Goal: Information Seeking & Learning: Check status

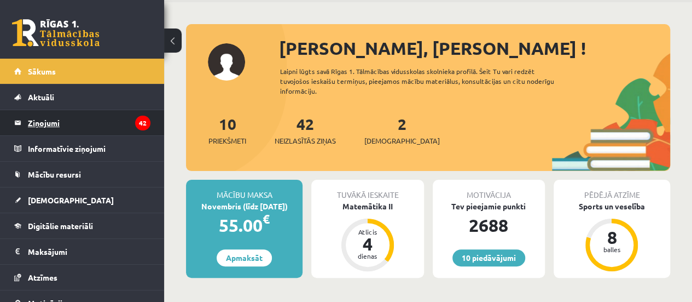
scroll to position [55, 0]
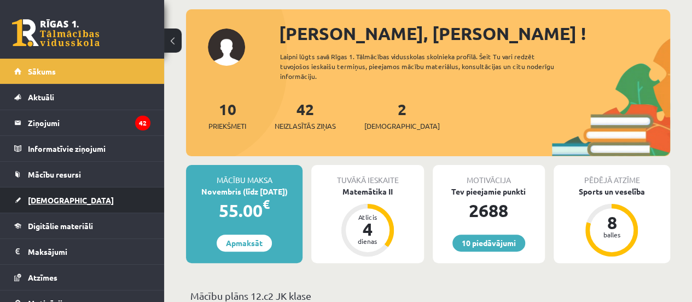
click at [54, 199] on span "[DEMOGRAPHIC_DATA]" at bounding box center [71, 200] width 86 height 10
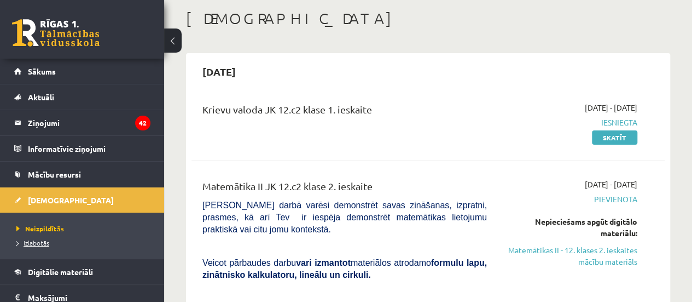
click at [36, 238] on span "Izlabotās" at bounding box center [32, 242] width 33 height 9
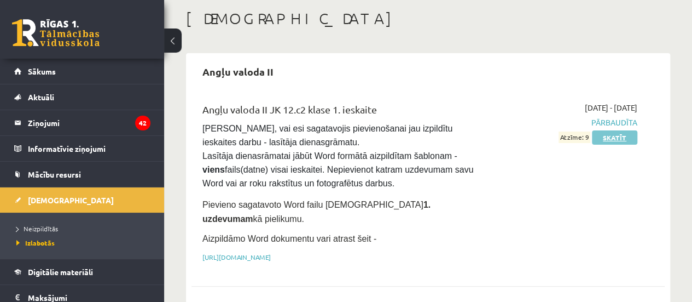
click at [623, 137] on link "Skatīt" at bounding box center [614, 137] width 45 height 14
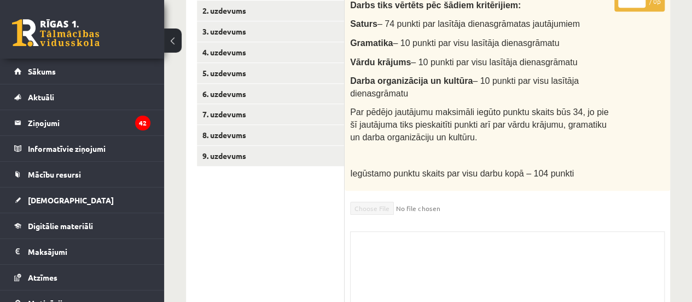
scroll to position [217, 0]
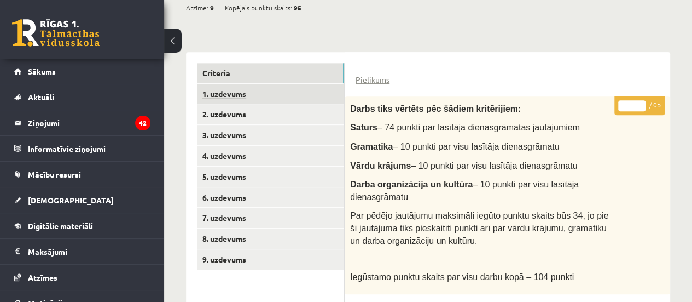
click at [290, 96] on link "1. uzdevums" at bounding box center [270, 94] width 147 height 20
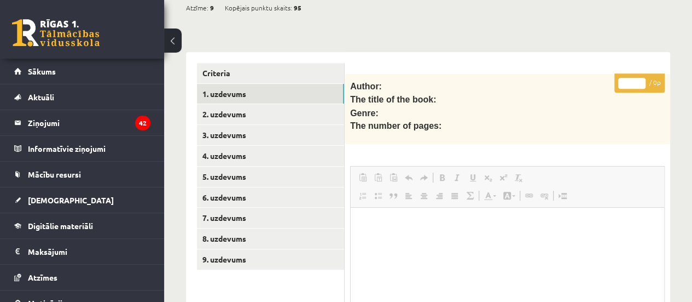
scroll to position [0, 0]
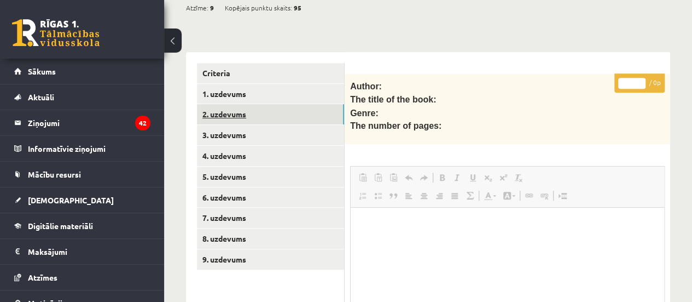
click at [282, 112] on link "2. uzdevums" at bounding box center [270, 114] width 147 height 20
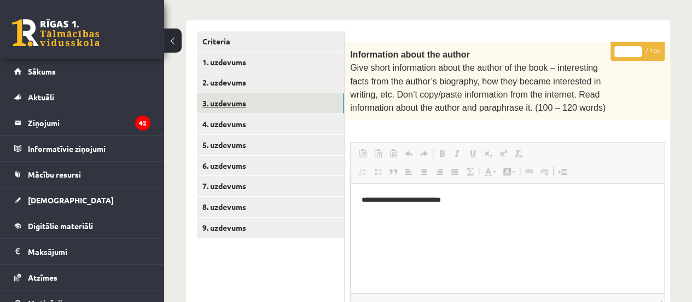
click at [280, 100] on link "3. uzdevums" at bounding box center [270, 103] width 147 height 20
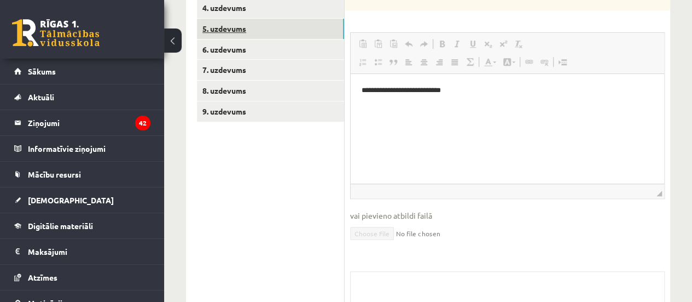
click at [286, 27] on link "5. uzdevums" at bounding box center [270, 29] width 147 height 20
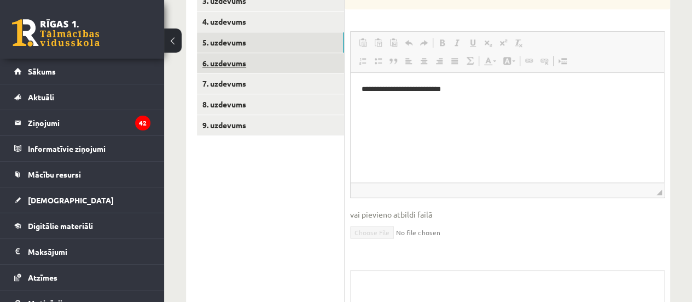
click at [288, 53] on link "6. uzdevums" at bounding box center [270, 63] width 147 height 20
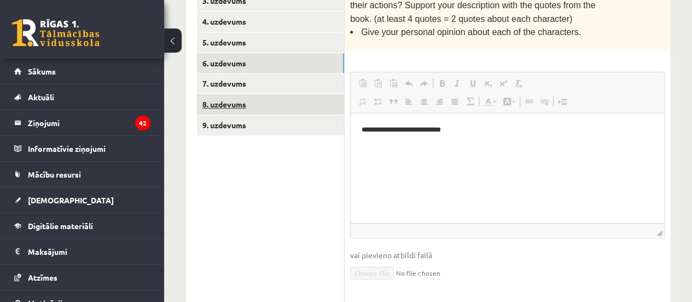
click at [275, 94] on link "8. uzdevums" at bounding box center [270, 104] width 147 height 20
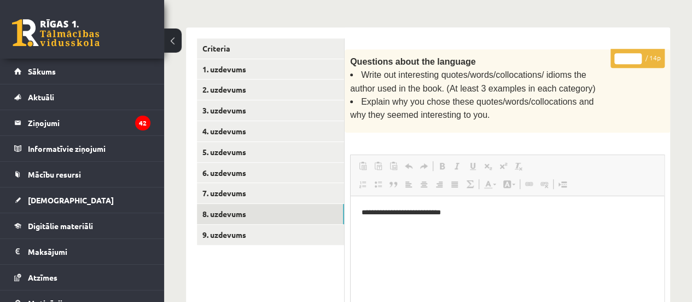
scroll to position [296, 0]
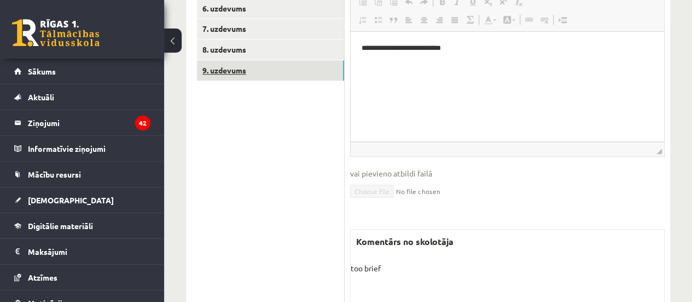
click at [268, 68] on link "9. uzdevums" at bounding box center [270, 70] width 147 height 20
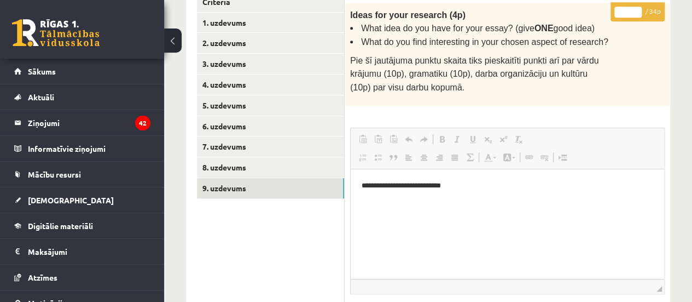
scroll to position [271, 0]
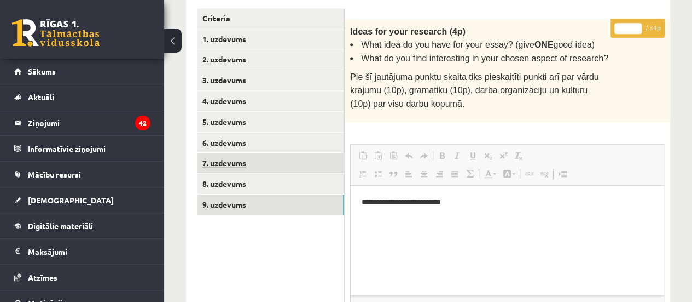
click at [311, 158] on link "7. uzdevums" at bounding box center [270, 163] width 147 height 20
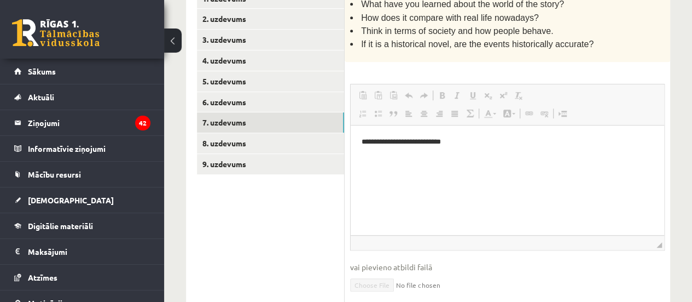
scroll to position [254, 0]
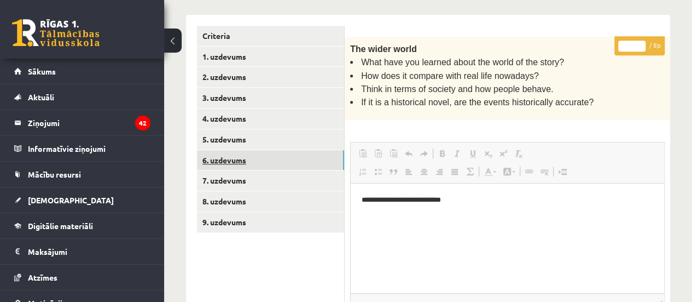
click at [280, 160] on link "6. uzdevums" at bounding box center [270, 160] width 147 height 20
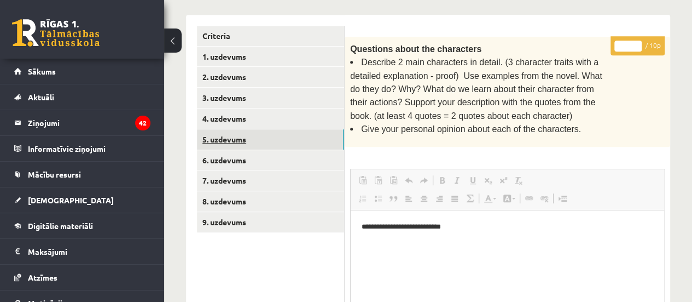
click at [246, 138] on link "5. uzdevums" at bounding box center [270, 139] width 147 height 20
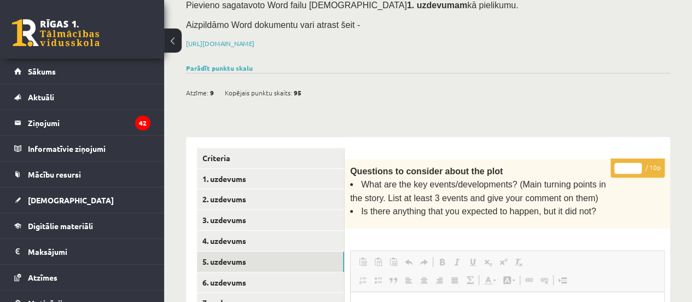
scroll to position [0, 0]
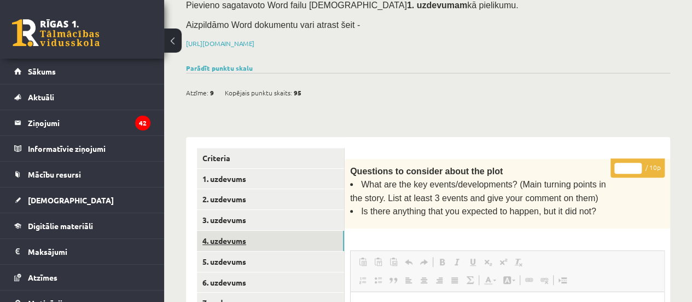
click at [252, 244] on link "4. uzdevums" at bounding box center [270, 240] width 147 height 20
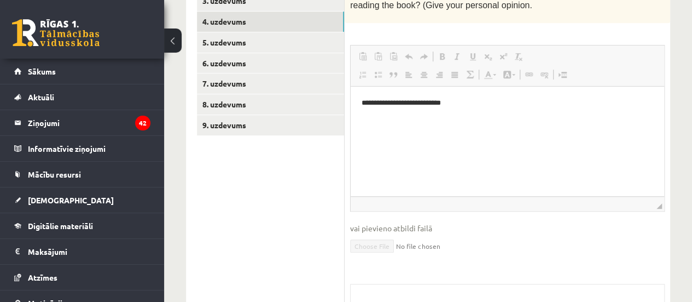
scroll to position [241, 0]
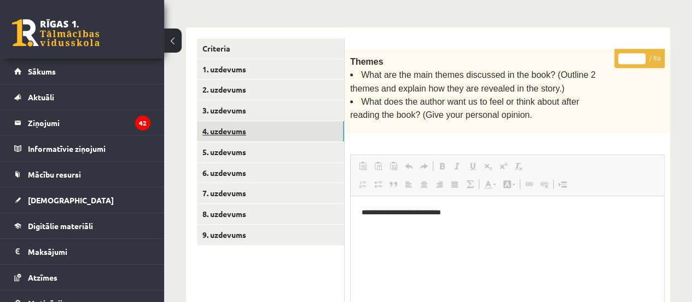
click at [300, 121] on link "4. uzdevums" at bounding box center [270, 131] width 147 height 20
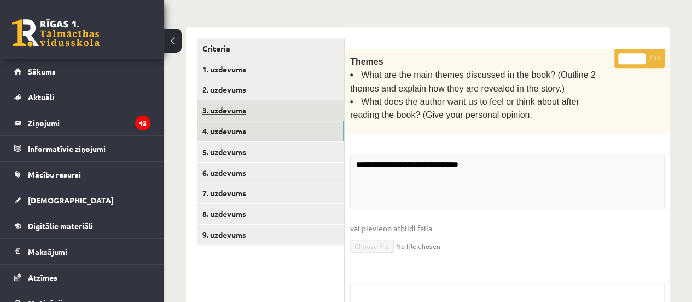
click at [298, 106] on link "3. uzdevums" at bounding box center [270, 110] width 147 height 20
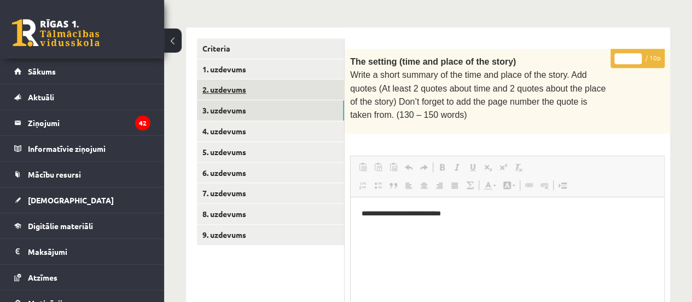
click at [239, 89] on link "2. uzdevums" at bounding box center [270, 89] width 147 height 20
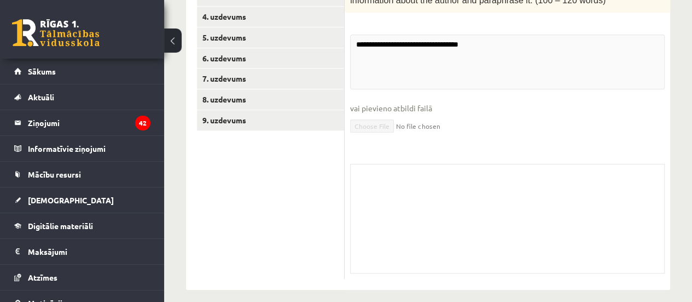
scroll to position [0, 0]
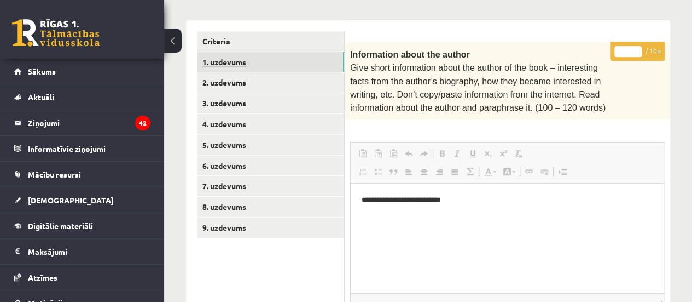
click at [259, 53] on link "1. uzdevums" at bounding box center [270, 62] width 147 height 20
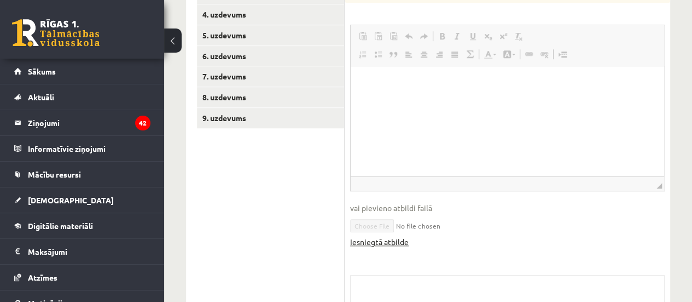
click at [364, 239] on link "Iesniegtā atbilde" at bounding box center [379, 241] width 59 height 11
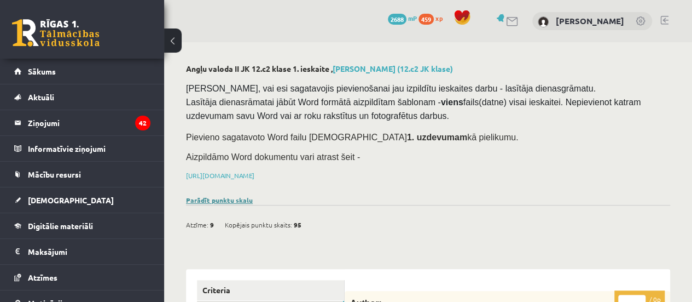
click at [235, 195] on link "Parādīt punktu skalu" at bounding box center [219, 199] width 67 height 9
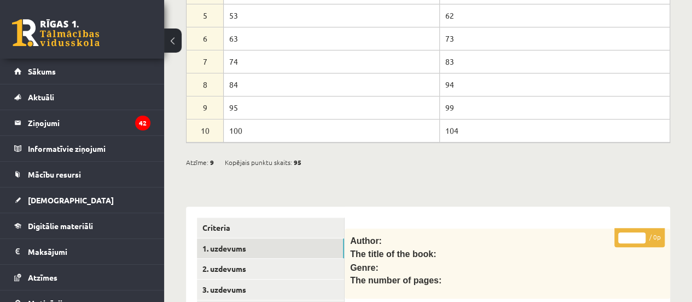
scroll to position [328, 0]
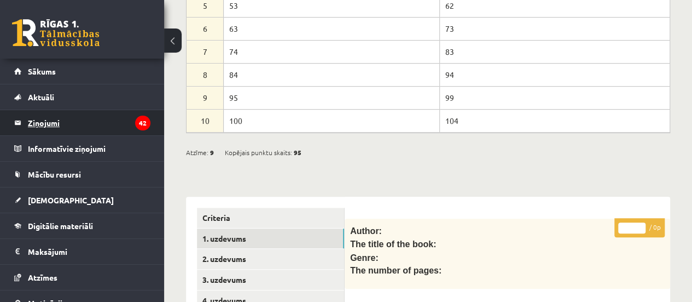
click at [91, 118] on legend "Ziņojumi 42" at bounding box center [89, 122] width 123 height 25
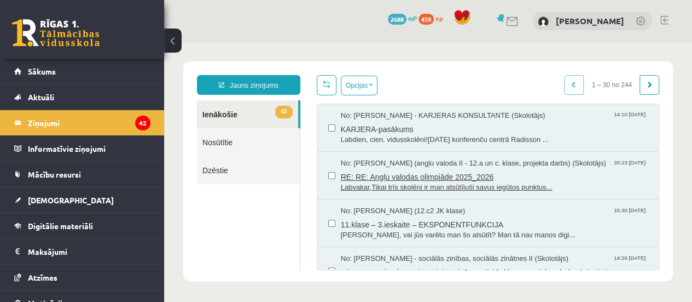
click at [488, 188] on span "Labvakar,Tikai trīs skolēni ir man atsūtījuši savus iegūtos punktus..." at bounding box center [494, 187] width 307 height 10
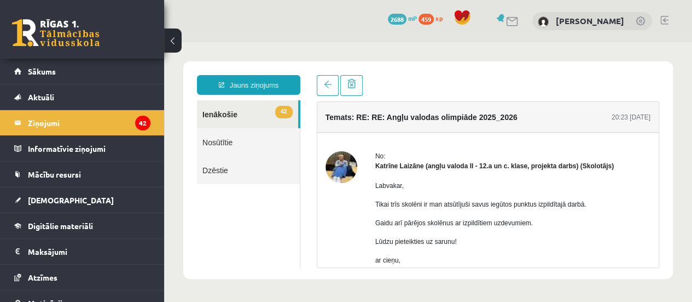
click at [84, 27] on link at bounding box center [56, 32] width 88 height 27
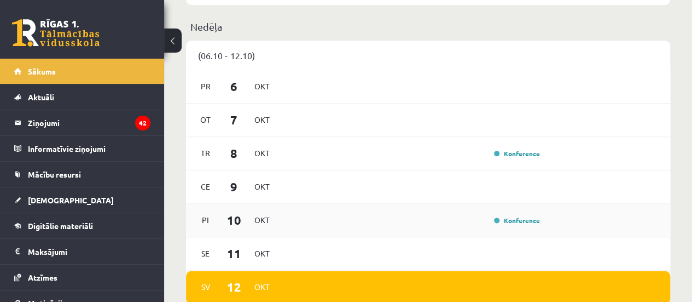
scroll to position [602, 0]
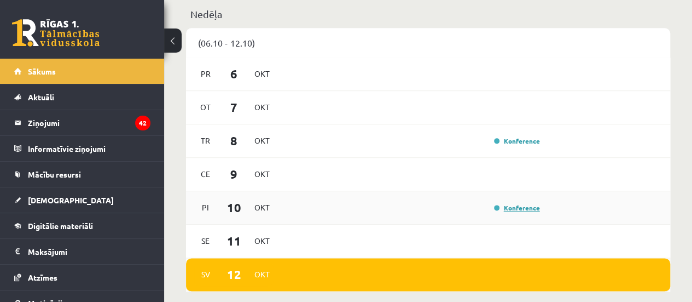
click at [511, 211] on link "Konference" at bounding box center [517, 207] width 46 height 9
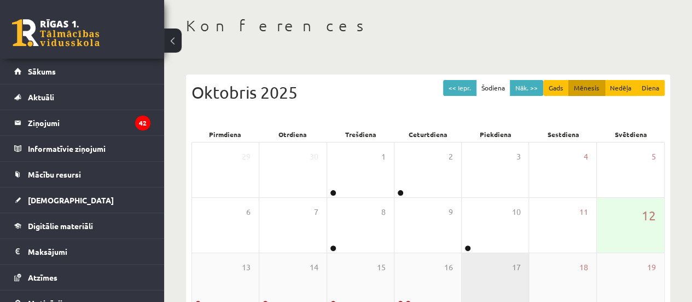
scroll to position [109, 0]
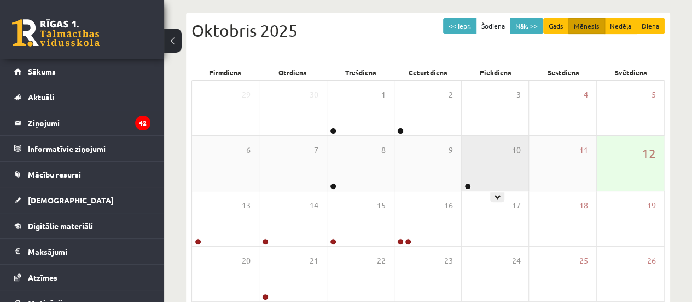
click at [489, 169] on div "10" at bounding box center [495, 163] width 67 height 55
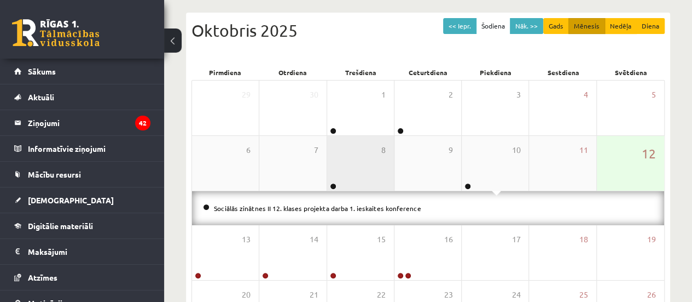
click at [345, 164] on div "8" at bounding box center [360, 163] width 67 height 55
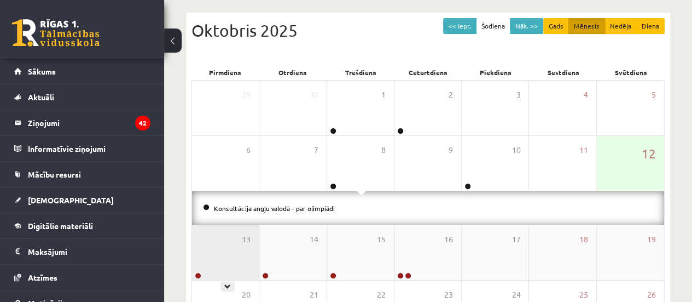
click at [239, 230] on div "13" at bounding box center [225, 252] width 67 height 55
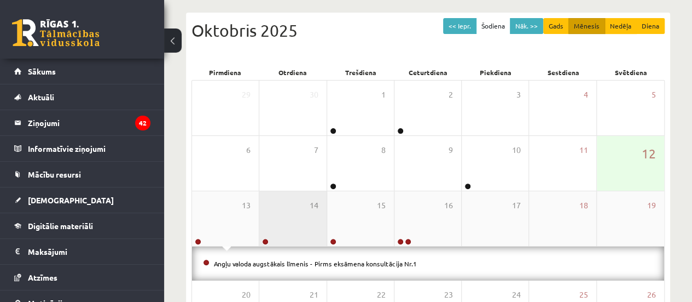
click at [303, 224] on div "14" at bounding box center [292, 218] width 67 height 55
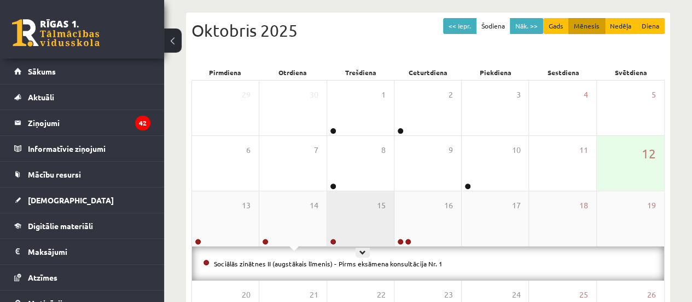
click at [367, 216] on div "15" at bounding box center [360, 218] width 67 height 55
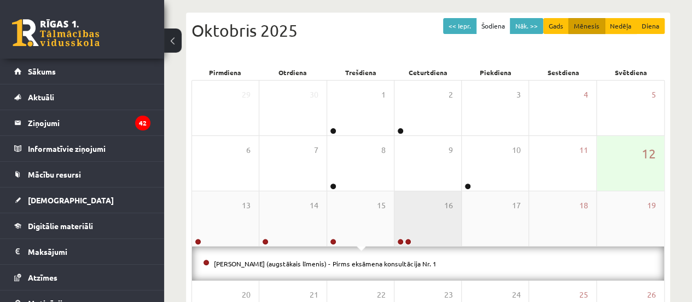
click at [437, 201] on div "16" at bounding box center [428, 218] width 67 height 55
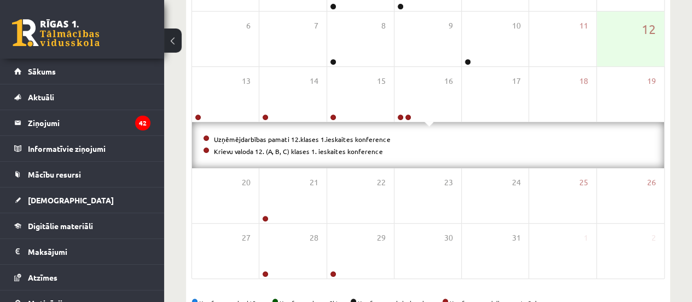
scroll to position [266, 0]
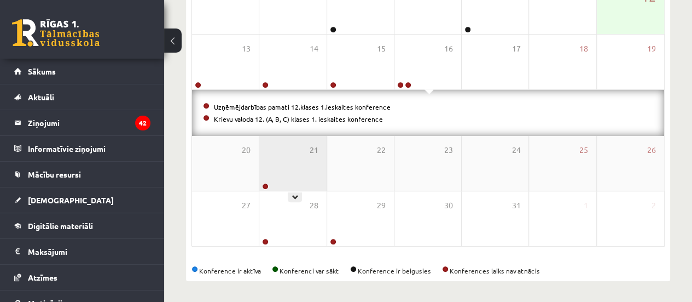
click at [287, 167] on div "21" at bounding box center [292, 163] width 67 height 55
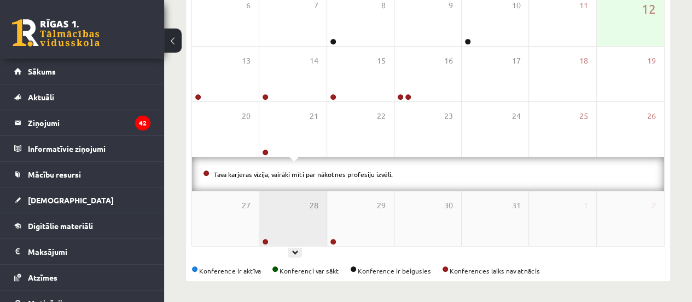
click at [275, 207] on div "28" at bounding box center [292, 218] width 67 height 55
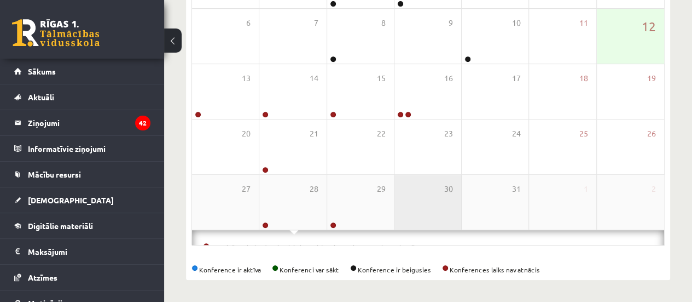
scroll to position [254, 0]
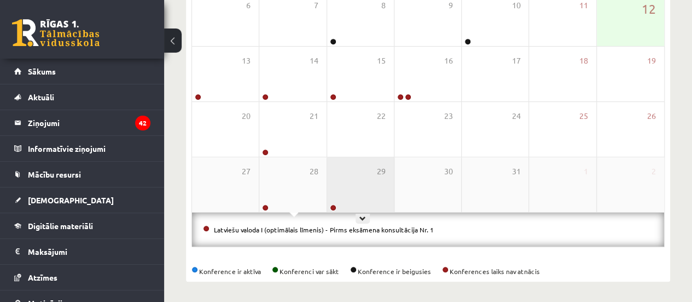
click at [352, 182] on div "29" at bounding box center [360, 184] width 67 height 55
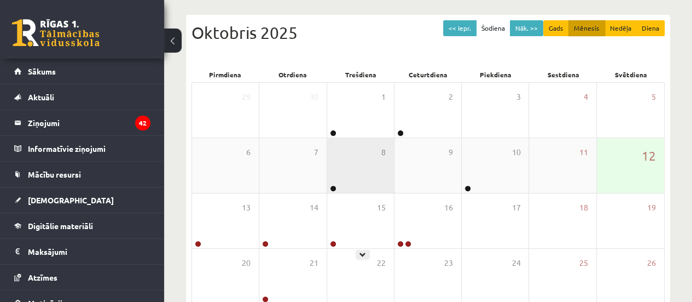
scroll to position [90, 0]
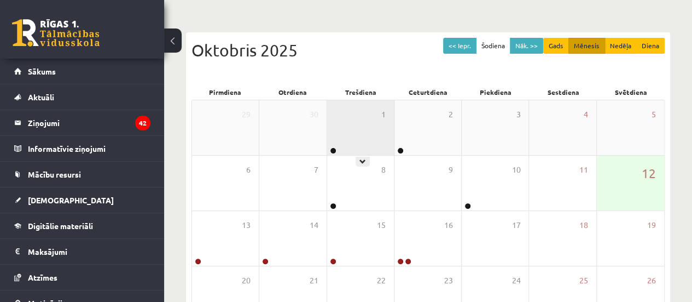
click at [375, 140] on div "1" at bounding box center [360, 127] width 67 height 55
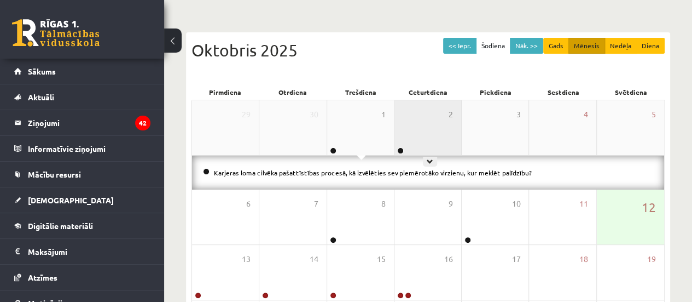
click at [421, 118] on div "2" at bounding box center [428, 127] width 67 height 55
